Goal: Task Accomplishment & Management: Manage account settings

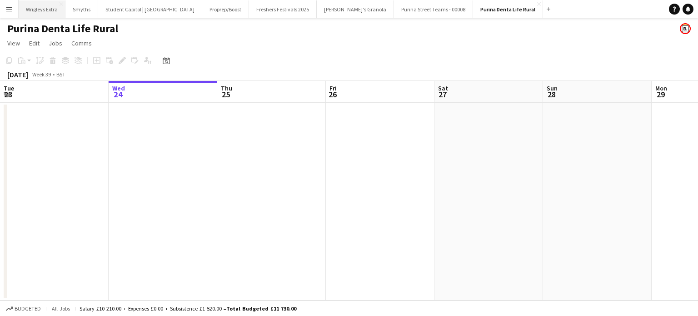
click at [40, 9] on button "Wrigleys Extra Close" at bounding box center [42, 9] width 47 height 18
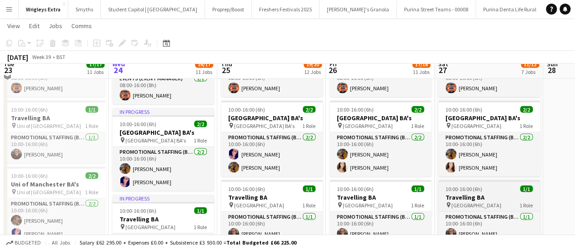
scroll to position [773, 0]
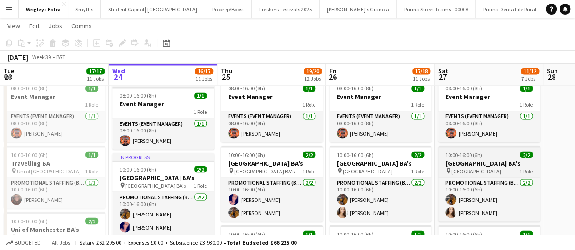
click at [466, 167] on h3 "[GEOGRAPHIC_DATA] BA's" at bounding box center [489, 163] width 102 height 8
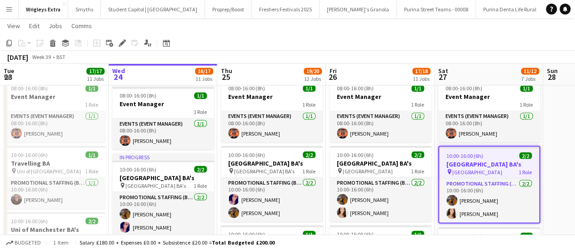
click at [121, 42] on icon "Edit" at bounding box center [122, 43] width 7 height 7
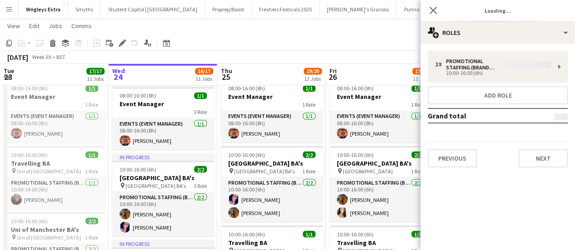
type input "*******"
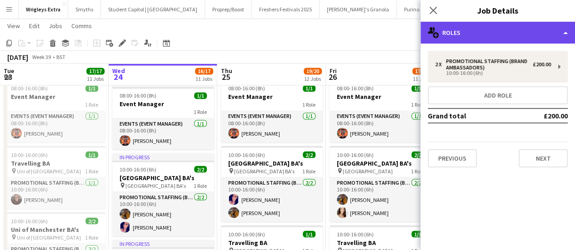
click at [553, 26] on div "multiple-users-add Roles" at bounding box center [497, 33] width 155 height 22
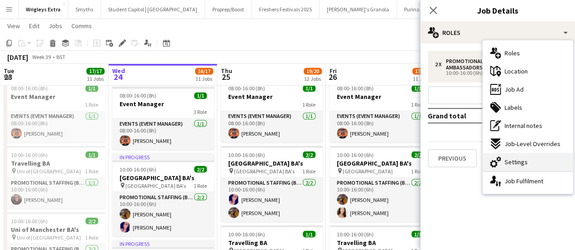
click at [532, 164] on div "cog-double-3 Settings" at bounding box center [528, 162] width 90 height 18
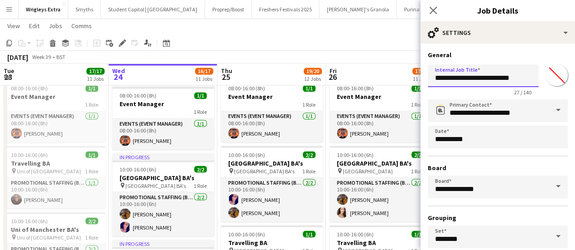
drag, startPoint x: 500, startPoint y: 79, endPoint x: 389, endPoint y: 78, distance: 110.9
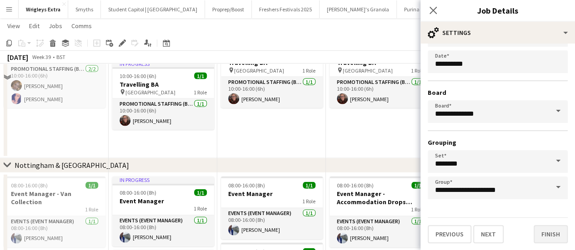
scroll to position [955, 0]
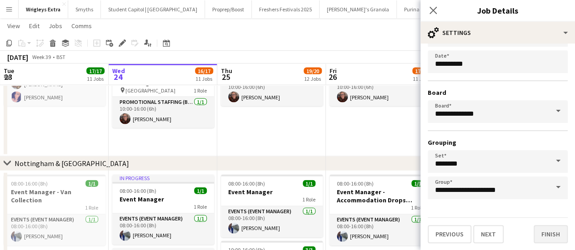
type input "**********"
click at [544, 233] on button "Finish" at bounding box center [551, 234] width 34 height 18
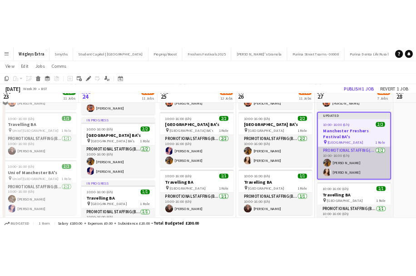
scroll to position [818, 0]
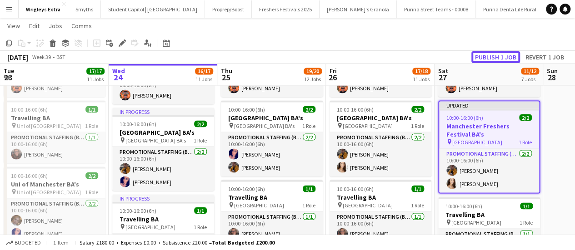
click at [504, 60] on button "Publish 1 job" at bounding box center [495, 57] width 49 height 12
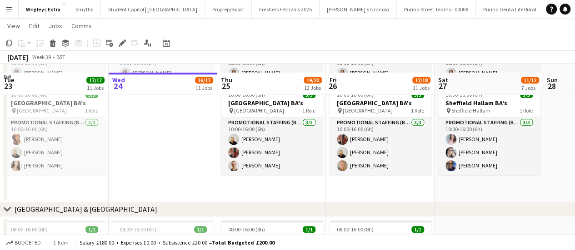
scroll to position [318, 0]
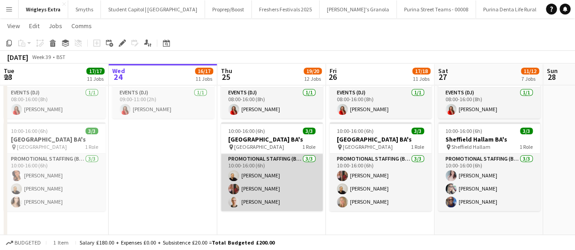
click at [248, 187] on app-card-role "Promotional Staffing (Brand Ambassadors) [DATE] 10:00-16:00 (6h) [PERSON_NAME] …" at bounding box center [272, 182] width 102 height 57
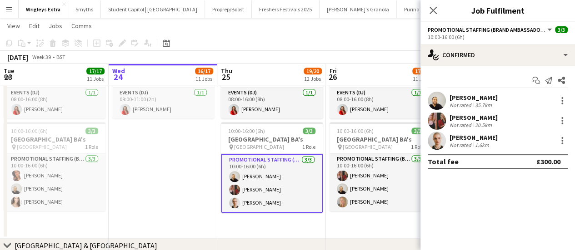
click at [476, 115] on div "[PERSON_NAME]" at bounding box center [474, 118] width 48 height 8
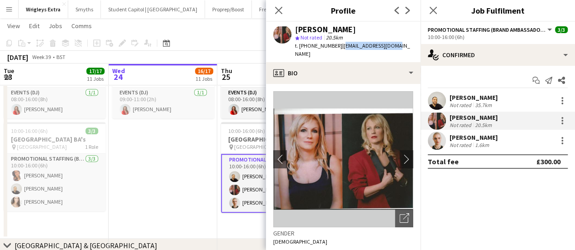
drag, startPoint x: 385, startPoint y: 45, endPoint x: 338, endPoint y: 43, distance: 47.8
click at [338, 43] on span "| [EMAIL_ADDRESS][DOMAIN_NAME]" at bounding box center [352, 49] width 115 height 15
copy span "[EMAIL_ADDRESS][DOMAIN_NAME]"
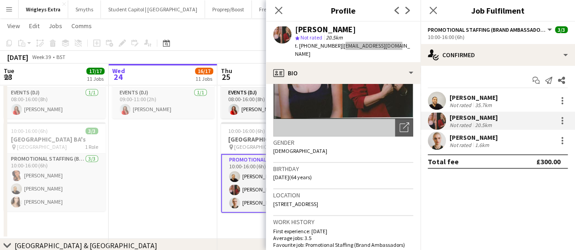
scroll to position [0, 0]
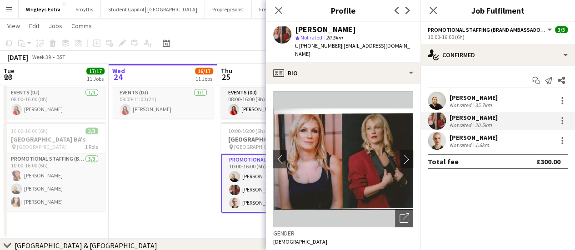
click at [459, 142] on div "Not rated" at bounding box center [462, 145] width 24 height 7
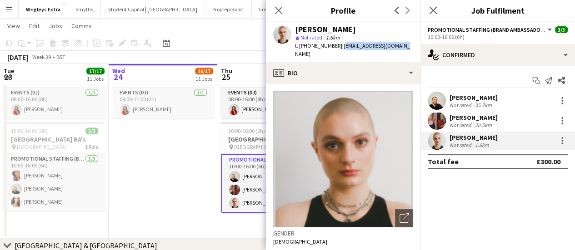
drag, startPoint x: 338, startPoint y: 48, endPoint x: 401, endPoint y: 49, distance: 62.7
click at [401, 49] on div "[PERSON_NAME] star Not rated 1.6km t. [PHONE_NUMBER] | [EMAIL_ADDRESS][DOMAIN_N…" at bounding box center [343, 42] width 155 height 40
copy span "[EMAIL_ADDRESS][DOMAIN_NAME]"
click at [161, 187] on app-date-cell "09:00-11:00 (2h) 1/1 Pallet drop 1 Role Events (DJ) [DATE] 09:00-11:00 (2h) [PE…" at bounding box center [163, 145] width 109 height 187
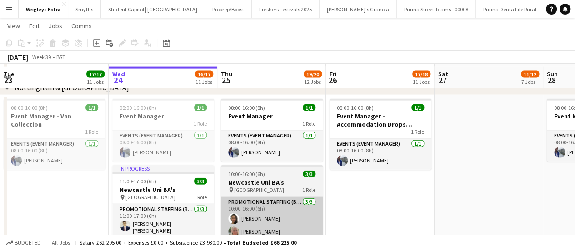
scroll to position [1046, 0]
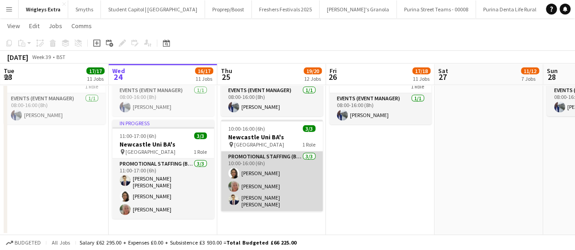
click at [251, 187] on app-card-role "Promotional Staffing (Brand Ambassadors) [DATE] 10:00-16:00 (6h) [PERSON_NAME] …" at bounding box center [272, 182] width 102 height 60
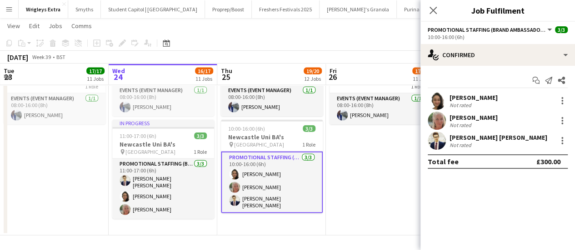
click at [254, 162] on app-card-role "Promotional Staffing (Brand Ambassadors) [DATE] 10:00-16:00 (6h) [PERSON_NAME] …" at bounding box center [272, 183] width 102 height 62
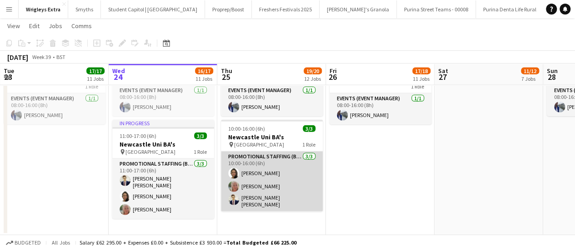
click at [255, 172] on app-card-role "Promotional Staffing (Brand Ambassadors) [DATE] 10:00-16:00 (6h) [PERSON_NAME] …" at bounding box center [272, 182] width 102 height 60
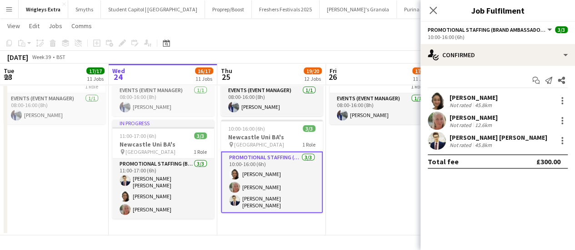
click at [473, 97] on div "[PERSON_NAME]" at bounding box center [474, 98] width 48 height 8
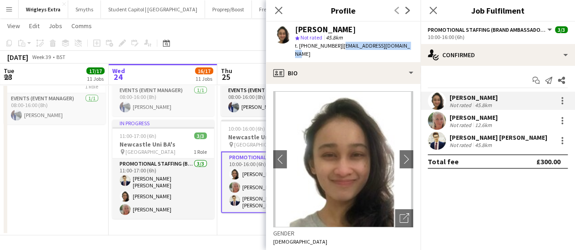
drag, startPoint x: 381, startPoint y: 47, endPoint x: 341, endPoint y: 49, distance: 40.0
click at [341, 49] on div "[PERSON_NAME] star Not rated 45.8km t. [PHONE_NUMBER] | [EMAIL_ADDRESS][DOMAIN_…" at bounding box center [343, 42] width 155 height 40
copy span "[EMAIL_ADDRESS][DOMAIN_NAME]"
click at [271, 7] on div "Close pop-in" at bounding box center [278, 10] width 25 height 21
click at [277, 13] on icon "Close pop-in" at bounding box center [278, 10] width 9 height 9
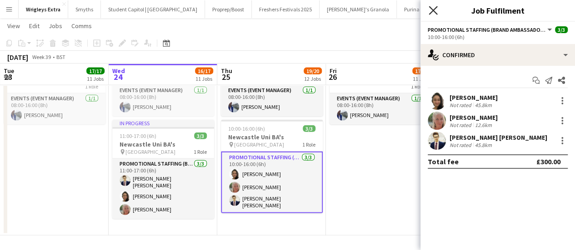
click at [430, 11] on icon "Close pop-in" at bounding box center [433, 10] width 9 height 9
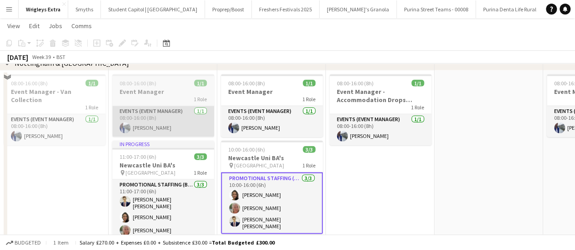
scroll to position [1046, 0]
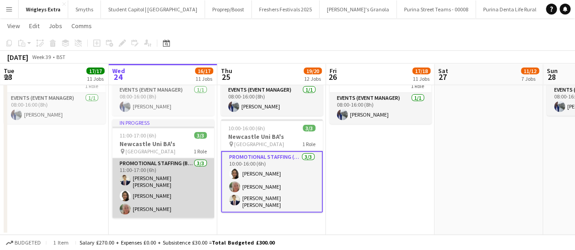
click at [160, 177] on app-card-role "Promotional Staffing (Brand Ambassadors) [DATE] 11:00-17:00 (6h) [PERSON_NAME] …" at bounding box center [163, 189] width 102 height 60
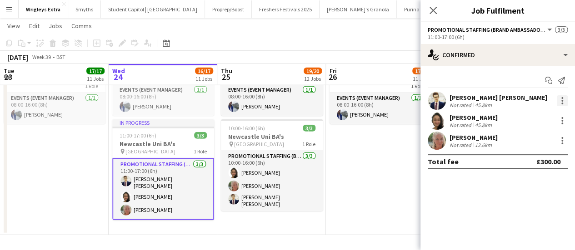
click at [562, 100] on div at bounding box center [562, 100] width 11 height 11
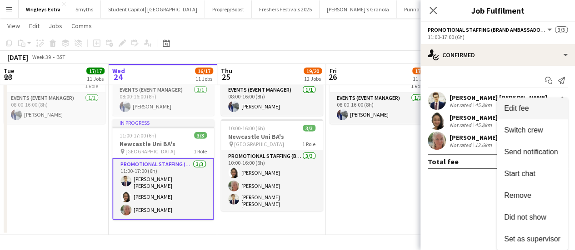
click at [541, 108] on span "Edit fee" at bounding box center [532, 109] width 56 height 8
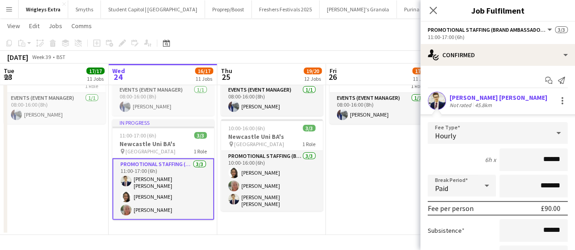
drag, startPoint x: 368, startPoint y: 173, endPoint x: 325, endPoint y: 176, distance: 42.4
click at [369, 173] on app-date-cell "08:00-16:00 (8h) 1/1 Event Manager - Accommodation Drops Newcastle 1 Role Event…" at bounding box center [380, 143] width 109 height 186
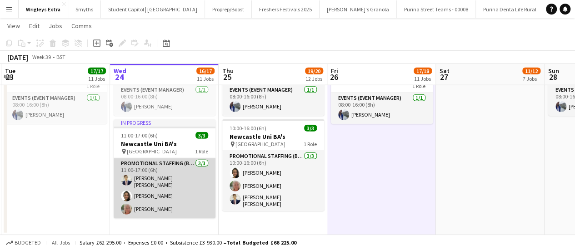
click at [165, 162] on app-card-role "Promotional Staffing (Brand Ambassadors) [DATE] 11:00-17:00 (6h) [PERSON_NAME] …" at bounding box center [165, 189] width 102 height 60
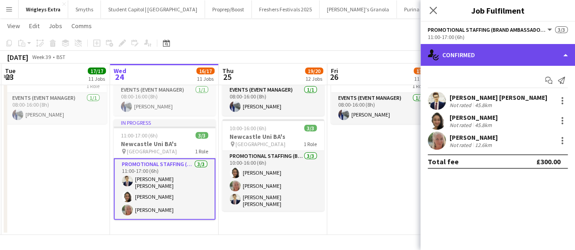
click at [561, 52] on div "single-neutral-actions-check-2 Confirmed" at bounding box center [497, 55] width 155 height 22
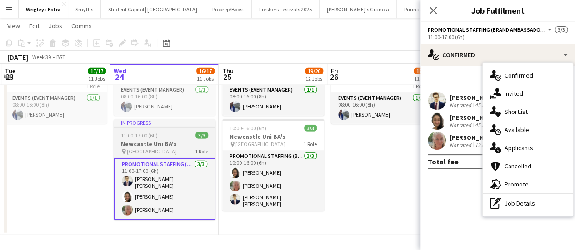
click at [178, 145] on h3 "Newcastle Uni BA's" at bounding box center [165, 144] width 102 height 8
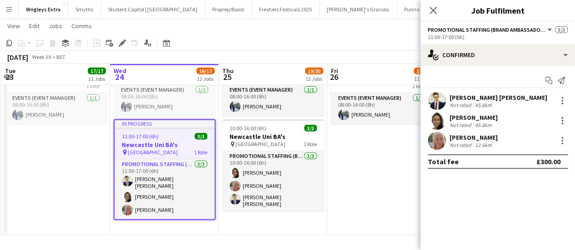
click at [550, 32] on button "Promotional Staffing (Brand Ambassadors)" at bounding box center [490, 29] width 125 height 7
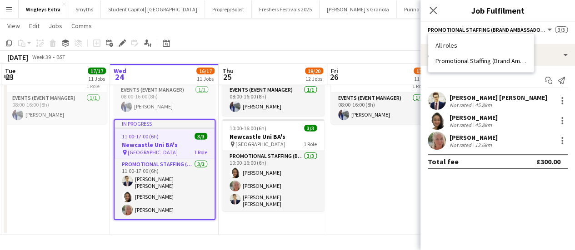
click at [482, 35] on div "All roles Promotional Staffing (Brand Ambassadors)" at bounding box center [481, 53] width 106 height 39
click at [483, 29] on span "Promotional Staffing (Brand Ambassadors)" at bounding box center [487, 29] width 118 height 7
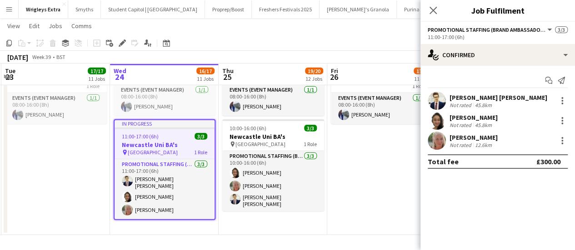
click at [548, 28] on button "Promotional Staffing (Brand Ambassadors)" at bounding box center [490, 29] width 125 height 7
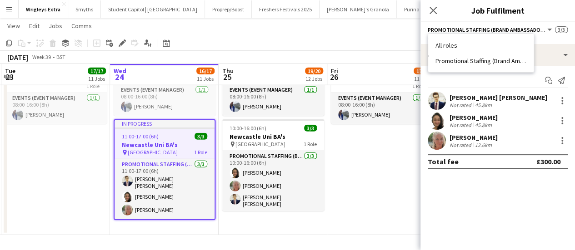
click at [501, 207] on mat-expansion-panel "check Confirmed Start chat Send notification [PERSON_NAME] [PERSON_NAME] Not ra…" at bounding box center [497, 158] width 155 height 185
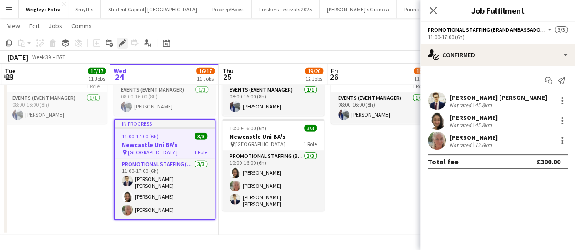
click at [122, 40] on icon "Edit" at bounding box center [122, 43] width 7 height 7
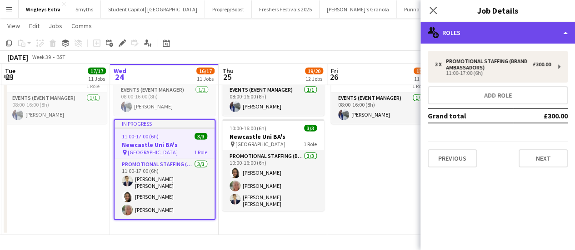
click at [526, 24] on div "multiple-users-add Roles" at bounding box center [497, 33] width 155 height 22
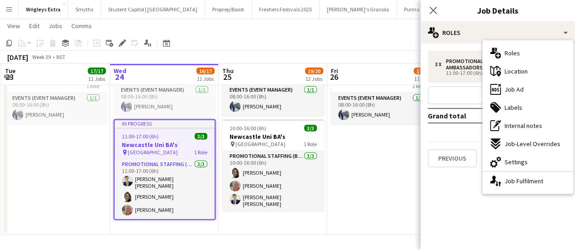
click at [516, 161] on span "Settings" at bounding box center [516, 162] width 23 height 8
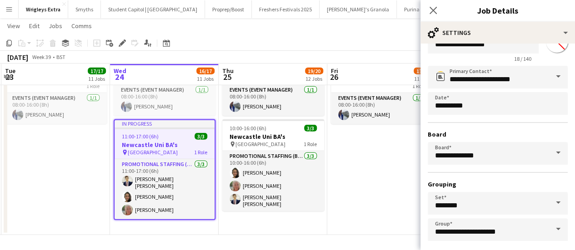
scroll to position [75, 0]
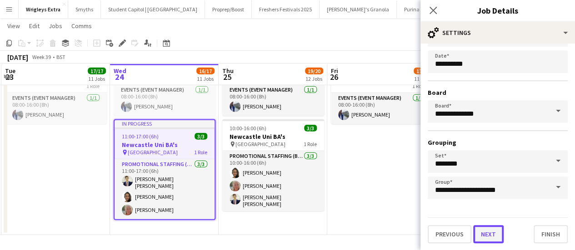
click at [495, 233] on button "Next" at bounding box center [488, 234] width 30 height 18
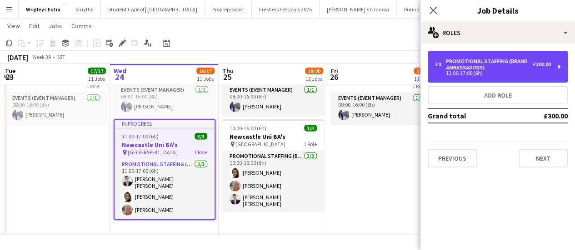
drag, startPoint x: 478, startPoint y: 68, endPoint x: 452, endPoint y: 84, distance: 30.6
click at [479, 68] on div "Promotional Staffing (Brand Ambassadors)" at bounding box center [489, 64] width 87 height 13
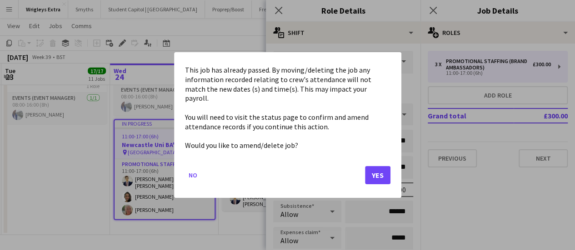
drag, startPoint x: 378, startPoint y: 171, endPoint x: 371, endPoint y: 154, distance: 18.0
click at [378, 171] on button "Yes" at bounding box center [377, 175] width 25 height 18
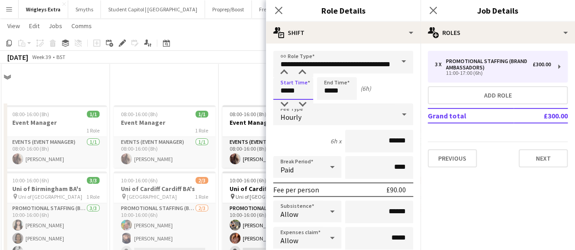
scroll to position [1046, 0]
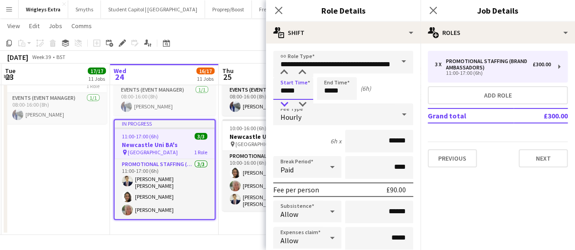
type input "*****"
click at [283, 104] on div at bounding box center [284, 104] width 18 height 9
click at [336, 90] on input "*****" at bounding box center [337, 88] width 40 height 23
type input "*****"
click at [329, 105] on div at bounding box center [328, 104] width 18 height 9
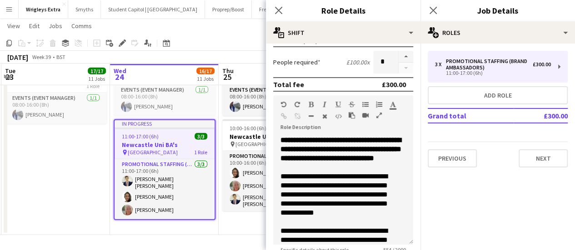
scroll to position [273, 0]
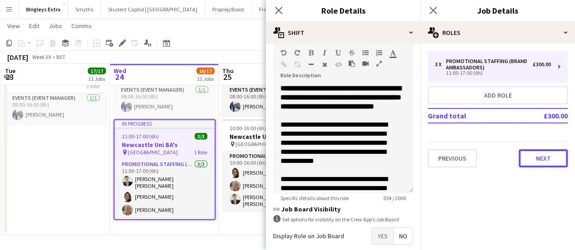
drag, startPoint x: 541, startPoint y: 152, endPoint x: 534, endPoint y: 153, distance: 7.8
click at [542, 152] on button "Next" at bounding box center [543, 159] width 49 height 18
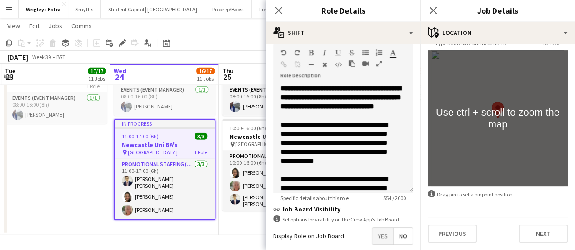
scroll to position [45, 0]
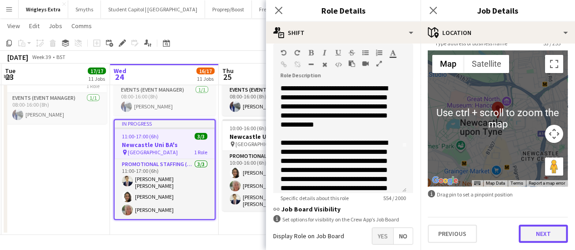
click at [534, 228] on button "Next" at bounding box center [543, 234] width 49 height 18
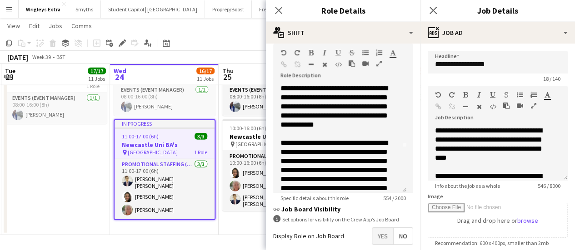
scroll to position [0, 0]
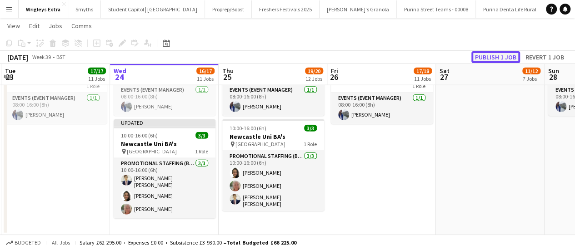
click at [493, 53] on button "Publish 1 job" at bounding box center [495, 57] width 49 height 12
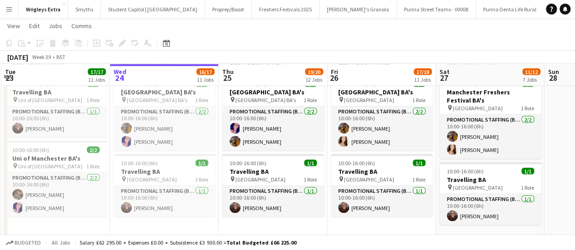
scroll to position [773, 0]
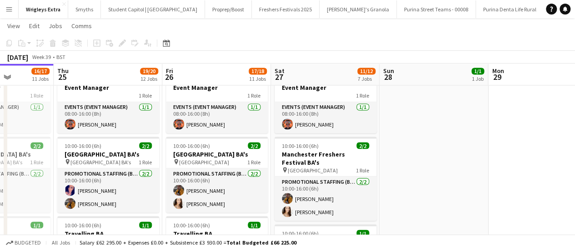
drag, startPoint x: 415, startPoint y: 218, endPoint x: 249, endPoint y: 207, distance: 166.7
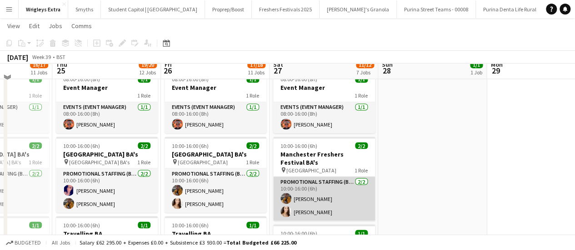
scroll to position [728, 0]
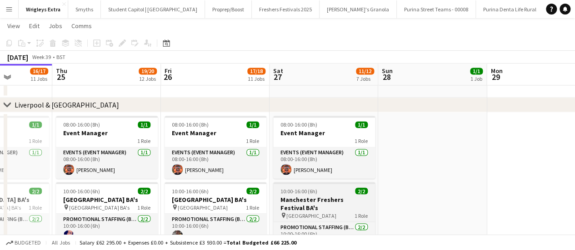
click at [323, 191] on div "10:00-16:00 (6h) 2/2" at bounding box center [324, 191] width 102 height 7
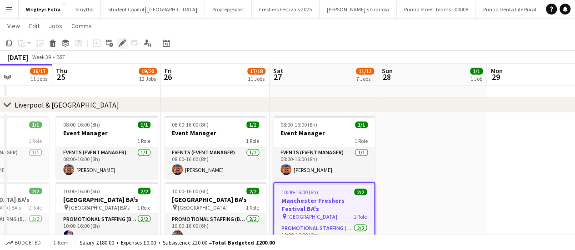
click at [122, 42] on icon at bounding box center [122, 43] width 5 height 5
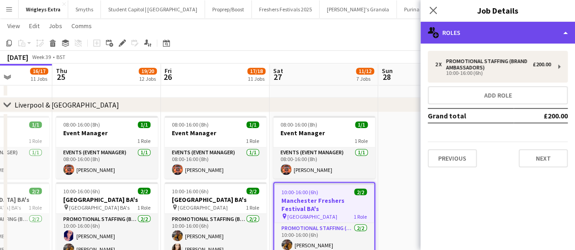
click at [556, 36] on div "multiple-users-add Roles" at bounding box center [497, 33] width 155 height 22
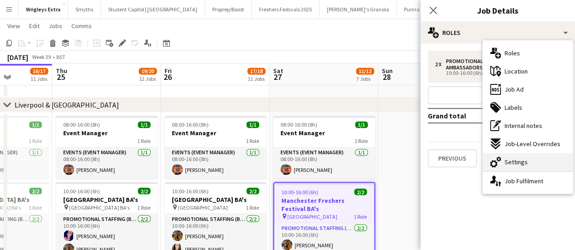
click at [533, 164] on div "cog-double-3 Settings" at bounding box center [528, 162] width 90 height 18
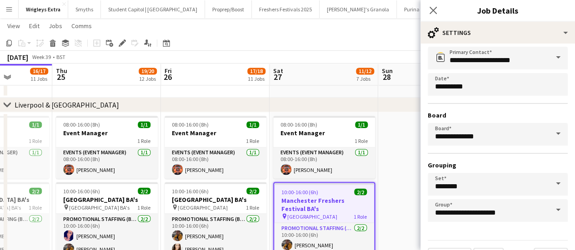
scroll to position [75, 0]
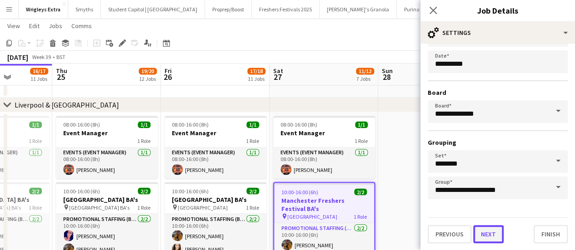
click at [493, 234] on button "Next" at bounding box center [488, 234] width 30 height 18
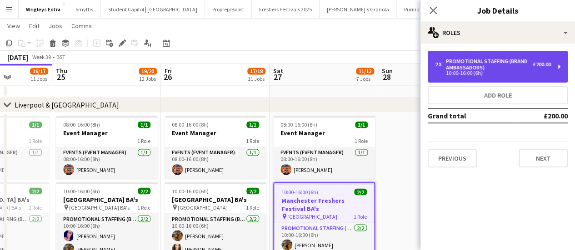
click at [480, 60] on div "Promotional Staffing (Brand Ambassadors)" at bounding box center [489, 64] width 87 height 13
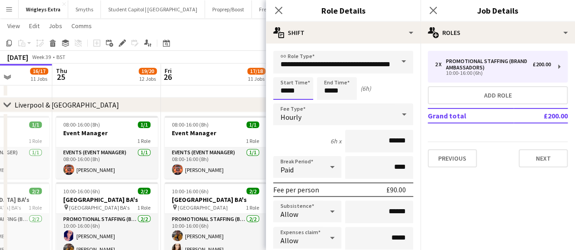
click at [301, 90] on input "*****" at bounding box center [293, 88] width 40 height 23
type input "*****"
click at [283, 72] on div at bounding box center [284, 72] width 18 height 9
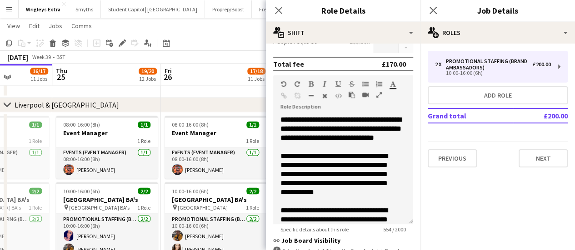
scroll to position [318, 0]
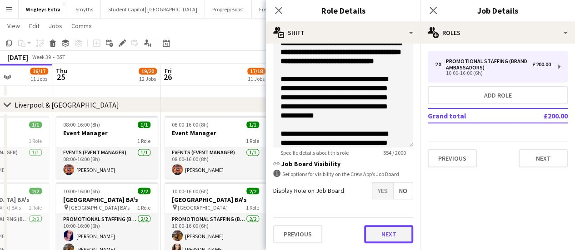
click at [386, 236] on button "Next" at bounding box center [388, 234] width 49 height 18
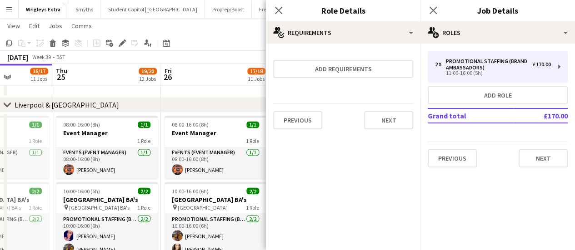
scroll to position [0, 0]
click at [534, 157] on button "Next" at bounding box center [543, 159] width 49 height 18
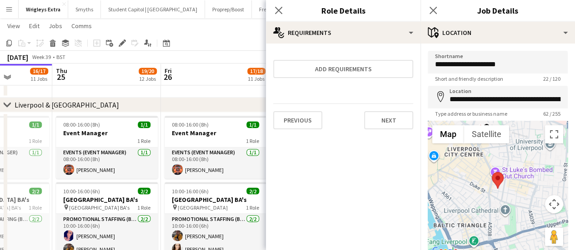
click at [279, 4] on div "Close pop-in" at bounding box center [278, 10] width 25 height 21
click at [279, 8] on icon "Close pop-in" at bounding box center [278, 10] width 9 height 9
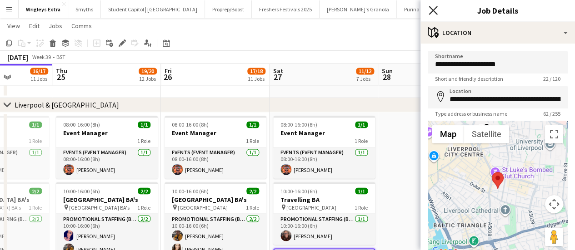
click at [435, 11] on icon at bounding box center [433, 10] width 9 height 9
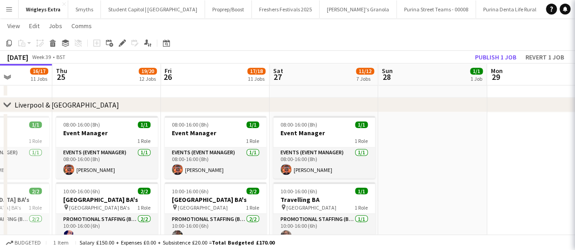
click at [410, 161] on app-date-cell at bounding box center [432, 236] width 109 height 248
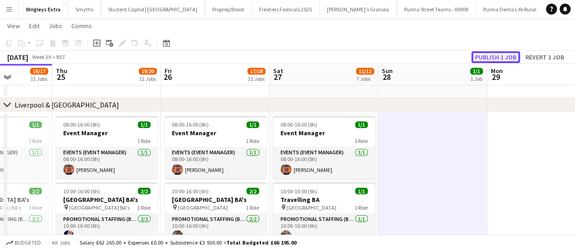
click at [484, 54] on button "Publish 1 job" at bounding box center [495, 57] width 49 height 12
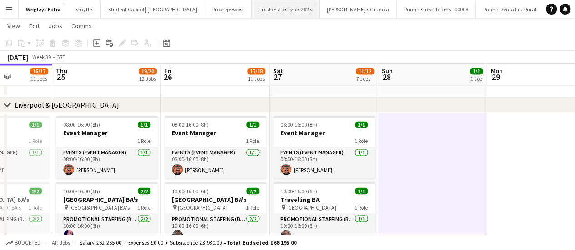
click at [273, 15] on button "Freshers Festivals 2025 Close" at bounding box center [286, 9] width 68 height 18
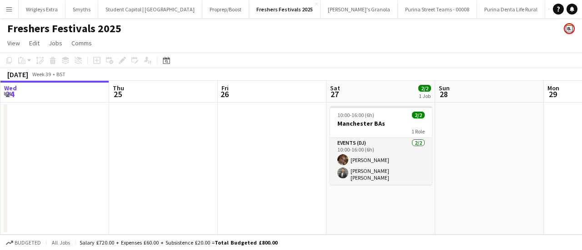
scroll to position [0, 403]
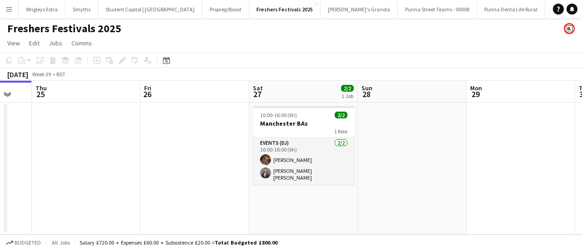
drag, startPoint x: 451, startPoint y: 146, endPoint x: 266, endPoint y: 145, distance: 185.5
click at [266, 145] on app-calendar-viewport "Sun 21 Mon 22 Tue 23 Wed 24 Thu 25 Fri 26 Sat 27 2/2 1 Job Sun 28 Mon 29 Tue 30…" at bounding box center [291, 158] width 582 height 154
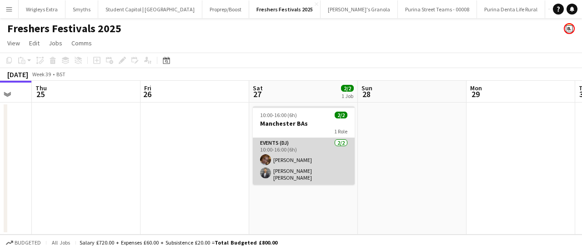
click at [289, 156] on app-card-role "Events (DJ) [DATE] 10:00-16:00 (6h) Imogen [PERSON_NAME] [PERSON_NAME]" at bounding box center [304, 161] width 102 height 47
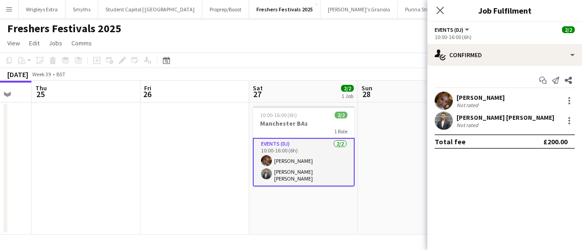
click at [468, 92] on div "[PERSON_NAME] Not rated" at bounding box center [504, 101] width 155 height 18
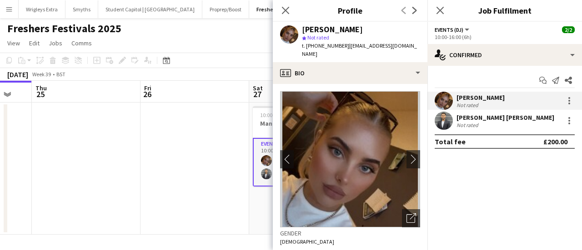
drag, startPoint x: 388, startPoint y: 49, endPoint x: 347, endPoint y: 48, distance: 40.9
click at [347, 48] on app-profile-header "[PERSON_NAME] star Not rated t. [PHONE_NUMBER] | [EMAIL_ADDRESS][DOMAIN_NAME]" at bounding box center [350, 42] width 155 height 40
copy span "[EMAIL_ADDRESS][DOMAIN_NAME]"
click at [468, 114] on div "[PERSON_NAME] [PERSON_NAME]" at bounding box center [505, 118] width 98 height 8
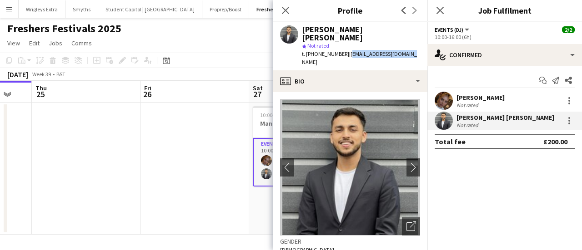
drag, startPoint x: 410, startPoint y: 45, endPoint x: 345, endPoint y: 49, distance: 65.6
click at [345, 49] on div "[PERSON_NAME] [PERSON_NAME] star Not rated t. [PHONE_NUMBER] | [EMAIL_ADDRESS][…" at bounding box center [350, 46] width 155 height 49
copy span "[EMAIL_ADDRESS][DOMAIN_NAME]"
